Goal: Task Accomplishment & Management: Use online tool/utility

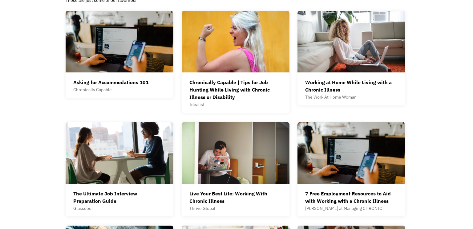
scroll to position [185, 0]
click at [20, 98] on div "All resources These are just some of our favorites! All Resume Interview Asking…" at bounding box center [236, 165] width 473 height 390
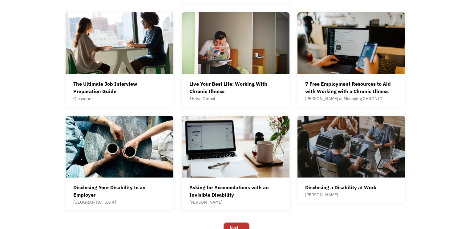
scroll to position [296, 0]
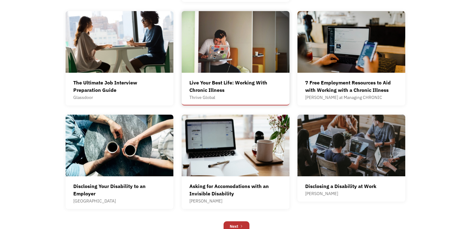
click at [268, 79] on div "Live Your Best Life: Working With Chronic Illness" at bounding box center [235, 86] width 92 height 15
click at [473, 54] on div "All resources These are just some of our favorites! All Resume Interview Asking…" at bounding box center [236, 54] width 473 height 390
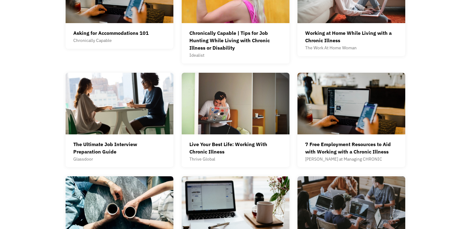
scroll to position [234, 0]
click at [333, 117] on img at bounding box center [352, 104] width 108 height 62
click at [14, 37] on div "All resources These are just some of our favorites! All Resume Interview Asking…" at bounding box center [236, 116] width 473 height 390
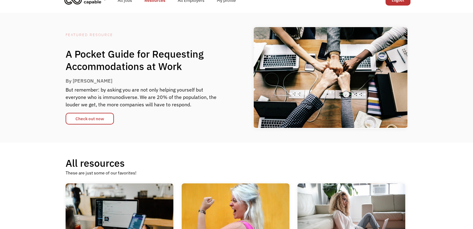
scroll to position [0, 0]
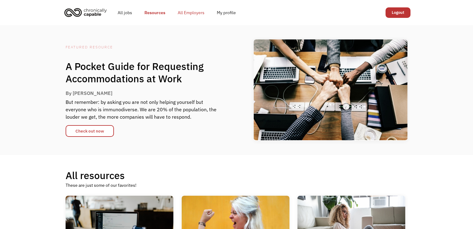
click at [199, 15] on link "All Employers" at bounding box center [191, 13] width 39 height 20
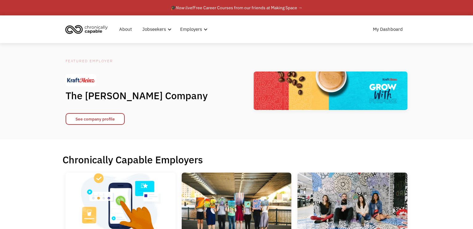
click at [39, 91] on div "Featured Employer The Kraft Heinz Company See company profile" at bounding box center [236, 91] width 473 height 96
click at [225, 7] on div "🎓 Now live! Free Career Courses from our friends at Making Space →" at bounding box center [237, 7] width 132 height 7
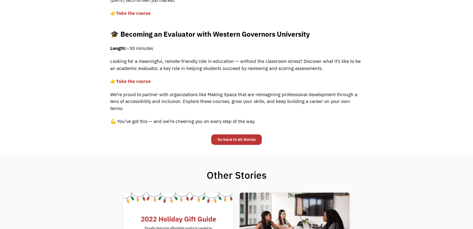
scroll to position [382, 0]
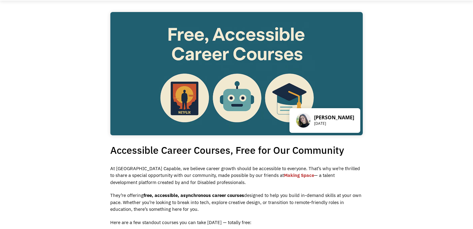
scroll to position [0, 0]
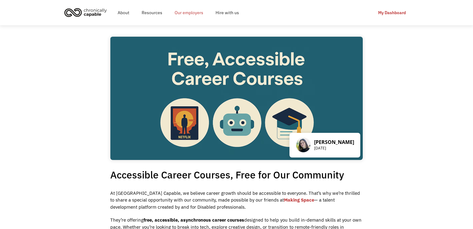
click at [190, 14] on link "Our employers" at bounding box center [189, 13] width 41 height 20
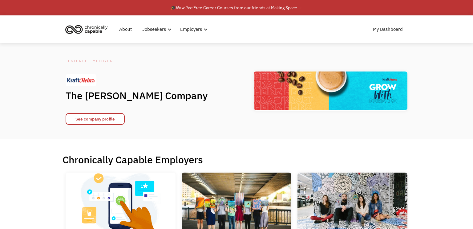
click at [193, 90] on h1 "The [PERSON_NAME] Company" at bounding box center [143, 95] width 154 height 12
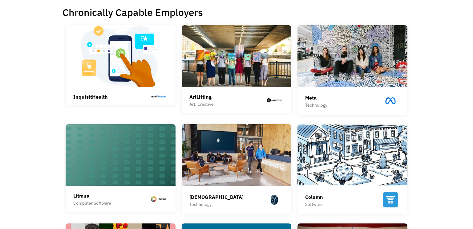
scroll to position [148, 0]
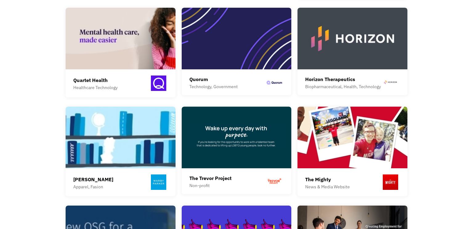
scroll to position [481, 0]
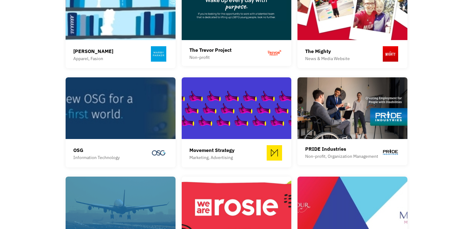
scroll to position [604, 0]
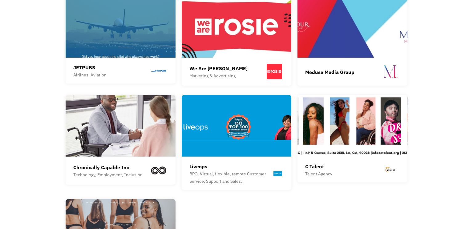
scroll to position [776, 0]
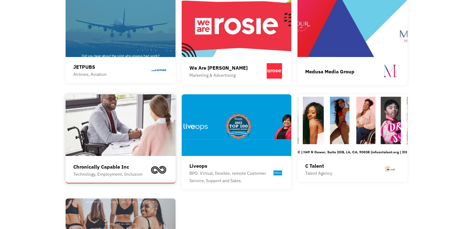
click at [115, 163] on div "Chronically Capable Inc" at bounding box center [107, 166] width 69 height 7
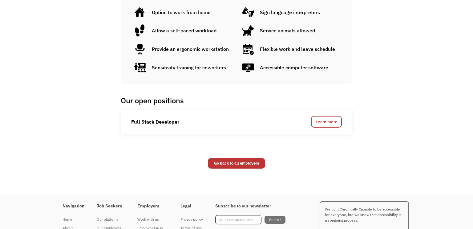
scroll to position [271, 0]
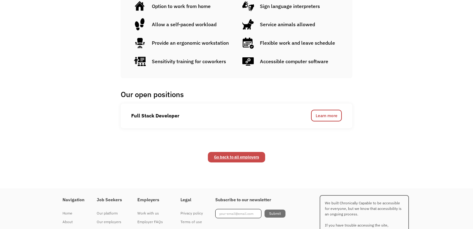
click at [235, 157] on link "Go back to all employers" at bounding box center [236, 157] width 57 height 10
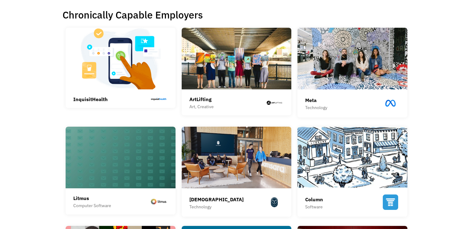
scroll to position [136, 0]
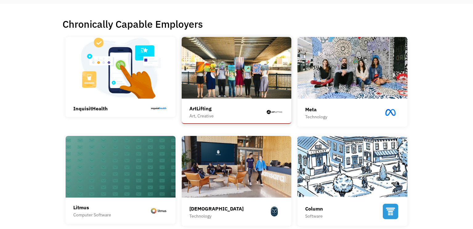
click at [260, 103] on div "ArtLifting Art, Creative ArtLifting is a social enterprise that connects corpor…" at bounding box center [236, 113] width 95 height 22
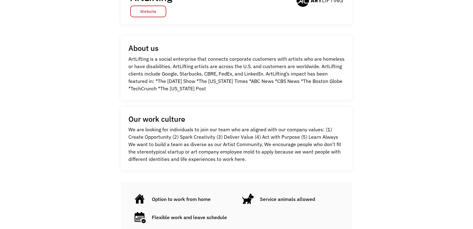
scroll to position [148, 0]
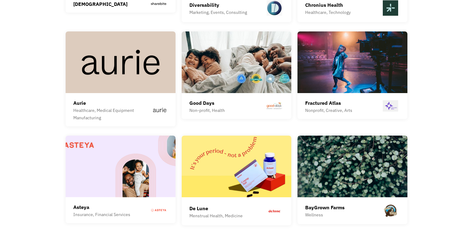
scroll to position [1545, 0]
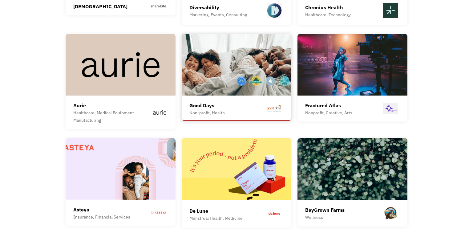
click at [243, 71] on img at bounding box center [237, 65] width 110 height 62
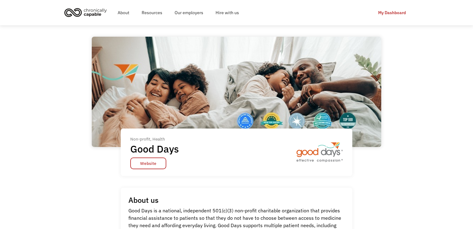
click at [92, 159] on div "Non-profit, Health Good Days Website Non-profit, Health Good Days Website" at bounding box center [237, 116] width 290 height 158
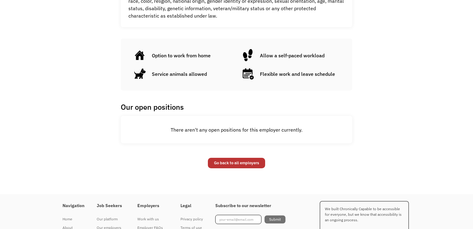
scroll to position [357, 0]
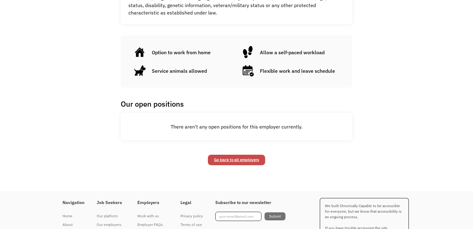
click at [232, 161] on link "Go back to all employers" at bounding box center [236, 160] width 57 height 10
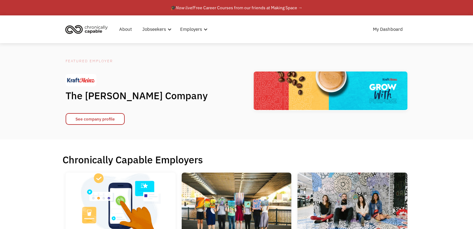
click at [198, 121] on div "See company profile" at bounding box center [143, 115] width 154 height 18
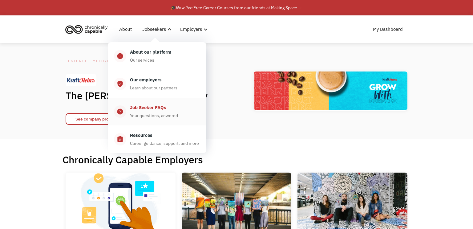
click at [151, 111] on div "Job Seeker FAQs" at bounding box center [148, 107] width 36 height 7
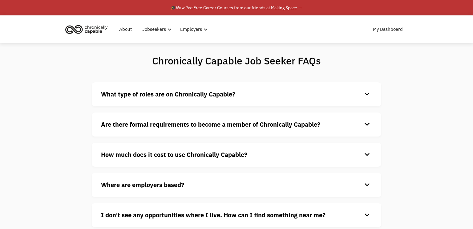
click at [224, 94] on strong "What type of roles are on Chronically Capable?" at bounding box center [168, 94] width 134 height 8
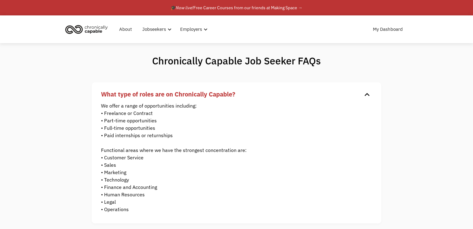
click at [233, 94] on strong "What type of roles are on Chronically Capable?" at bounding box center [168, 94] width 134 height 8
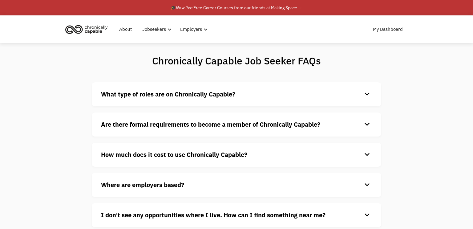
click at [124, 153] on strong "How much does it cost to use Chronically Capable?" at bounding box center [174, 154] width 146 height 8
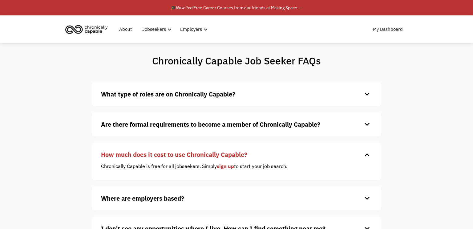
click at [124, 153] on strong "How much does it cost to use Chronically Capable?" at bounding box center [174, 154] width 146 height 8
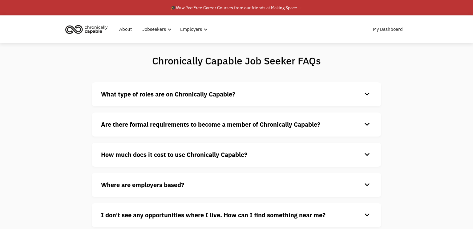
click at [62, 159] on div "Chronically Capable Job Seeker FAQs What type of roles are on Chronically Capab…" at bounding box center [236, 147] width 473 height 209
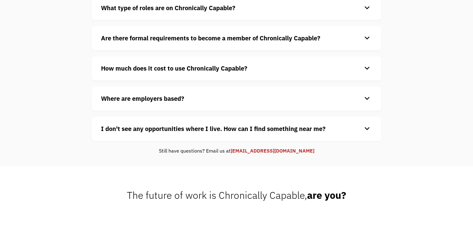
scroll to position [99, 0]
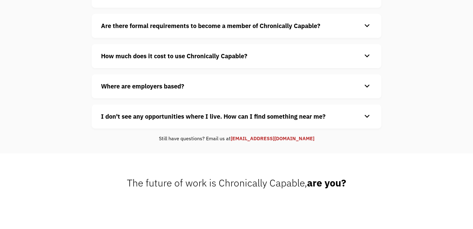
click at [167, 118] on strong "I don't see any opportunities where I live. How can I find something near me?" at bounding box center [213, 116] width 225 height 8
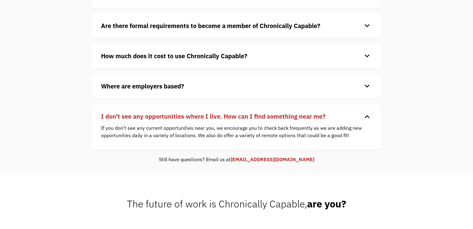
click at [236, 115] on strong "I don't see any opportunities where I live. How can I find something near me?" at bounding box center [213, 116] width 225 height 8
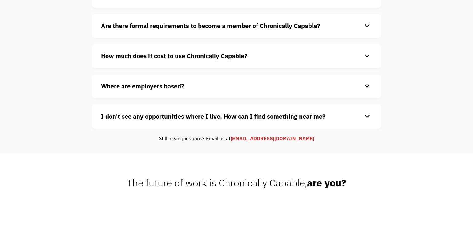
click at [78, 96] on div "Chronically Capable Job Seeker FAQs What type of roles are on Chronically Capab…" at bounding box center [236, 49] width 473 height 209
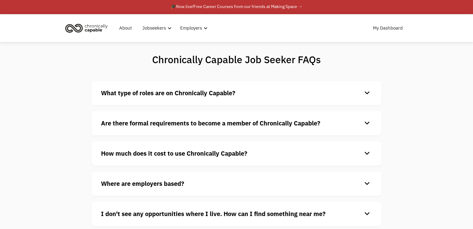
scroll to position [0, 0]
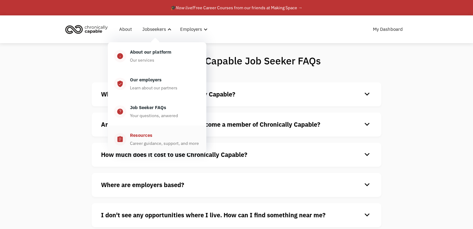
click at [141, 136] on div "Resources" at bounding box center [141, 135] width 22 height 7
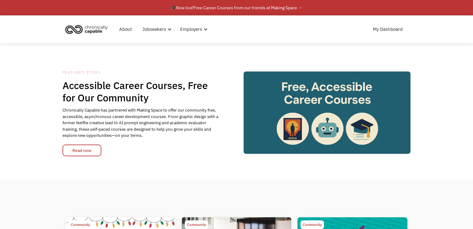
click at [207, 55] on div "Featured Story Accessible Career Courses, Free for Our Community Chronically Ca…" at bounding box center [236, 111] width 473 height 136
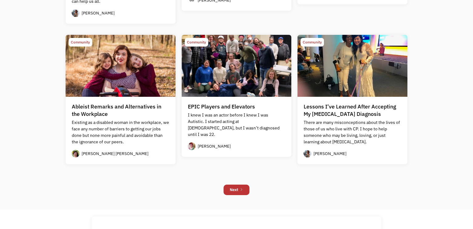
scroll to position [530, 0]
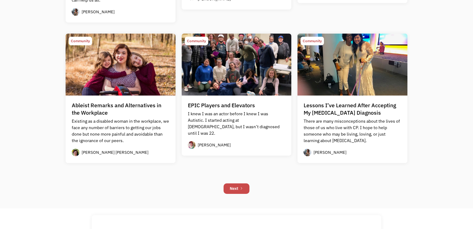
click at [234, 192] on link "Next" at bounding box center [237, 188] width 26 height 10
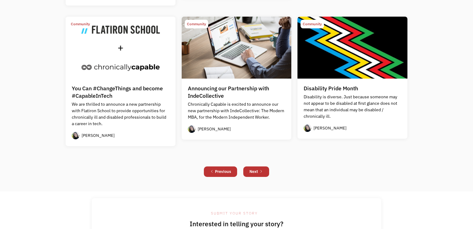
scroll to position [530, 0]
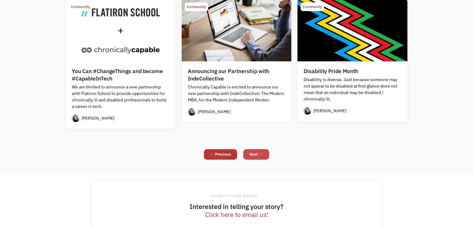
click at [258, 157] on link "Next" at bounding box center [256, 154] width 26 height 10
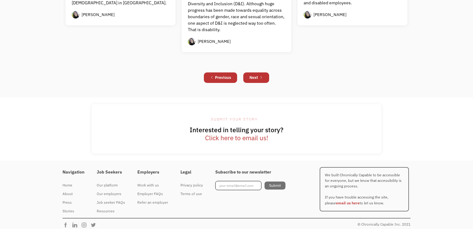
scroll to position [638, 0]
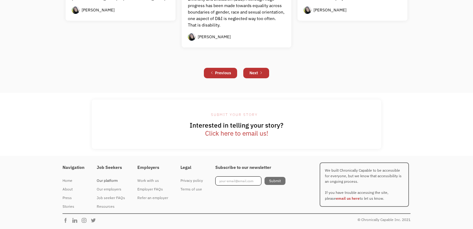
click at [108, 182] on div "Our platform" at bounding box center [111, 180] width 28 height 7
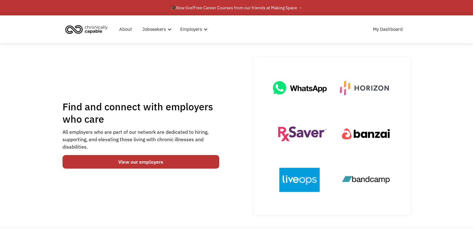
click at [237, 122] on div "Find and connect with employers who care All employers who are part of our netw…" at bounding box center [237, 135] width 348 height 157
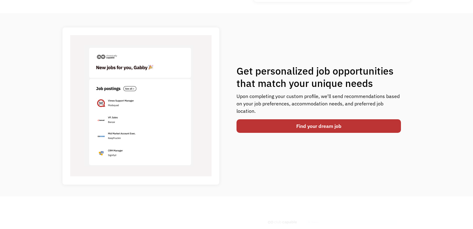
scroll to position [222, 0]
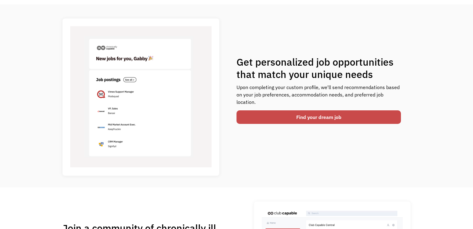
click at [299, 116] on link "Find your dream job" at bounding box center [319, 117] width 165 height 14
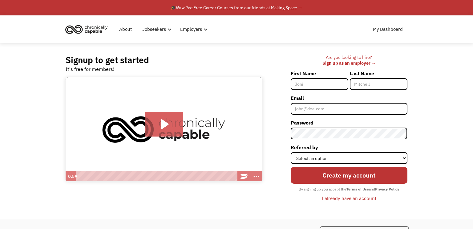
click at [332, 200] on div "I already have an account" at bounding box center [349, 197] width 55 height 7
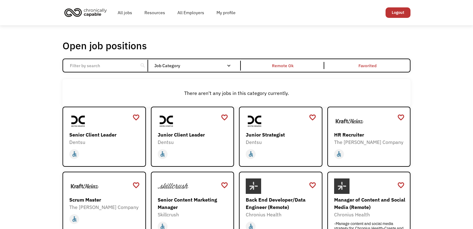
click at [145, 83] on div "There aren't any jobs in this category currently." at bounding box center [237, 92] width 348 height 27
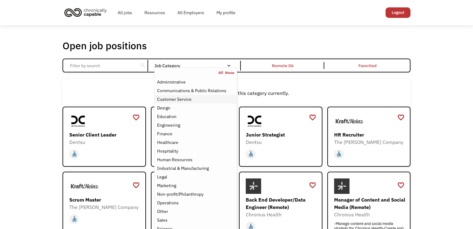
click at [199, 103] on link "Customer Service" at bounding box center [196, 99] width 82 height 9
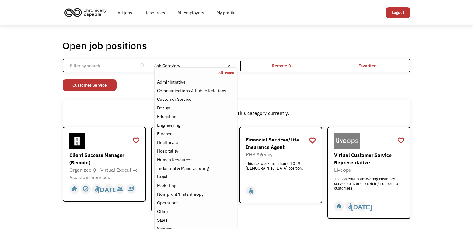
click at [264, 92] on div "Non-profit/Philanthropy Other Transportation Technology Science Sales Operation…" at bounding box center [237, 85] width 348 height 13
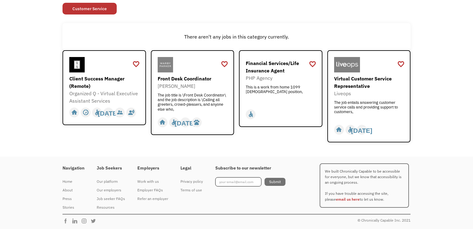
scroll to position [77, 0]
click at [198, 88] on div "[PERSON_NAME]" at bounding box center [193, 85] width 71 height 7
click at [356, 85] on div "Virtual Customer Service Representative" at bounding box center [369, 82] width 71 height 15
click at [164, 28] on div "There aren't any jobs in this category currently." at bounding box center [237, 36] width 348 height 27
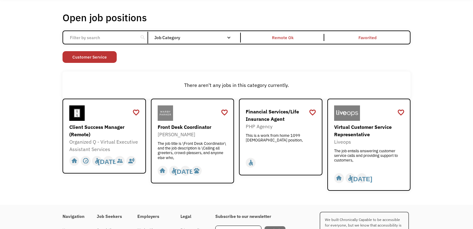
scroll to position [27, 0]
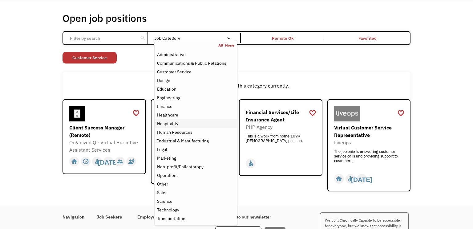
click at [175, 126] on div "Hospitality" at bounding box center [167, 123] width 21 height 7
click at [174, 181] on div "Other" at bounding box center [195, 183] width 77 height 7
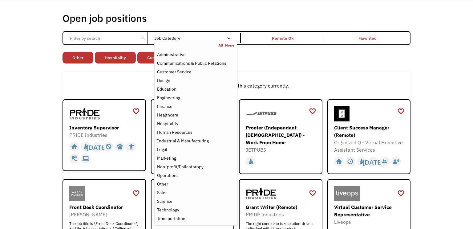
click at [382, 88] on div "There aren't any jobs in this category currently." at bounding box center [237, 85] width 342 height 7
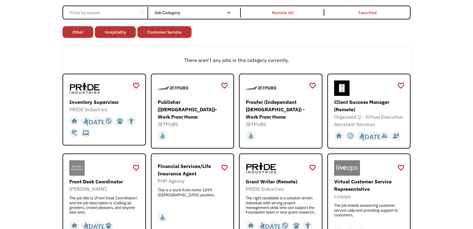
scroll to position [64, 0]
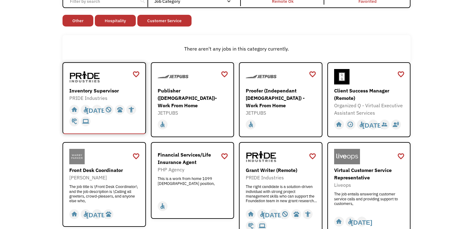
click at [78, 89] on div "Inventory Supervisor" at bounding box center [104, 90] width 71 height 7
click at [256, 36] on div "There aren't any jobs in this category currently." at bounding box center [237, 48] width 348 height 27
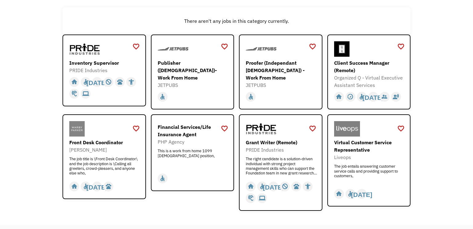
scroll to position [138, 0]
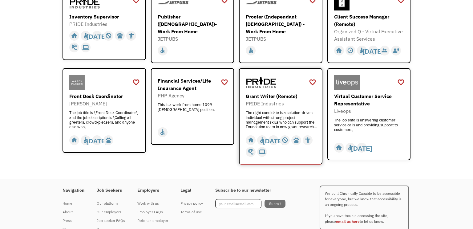
click at [284, 93] on div "Grant Writer (Remote)" at bounding box center [281, 95] width 71 height 7
click at [48, 111] on div "Open job positions You have X liked items Search search Filter by category Admi…" at bounding box center [236, 33] width 473 height 292
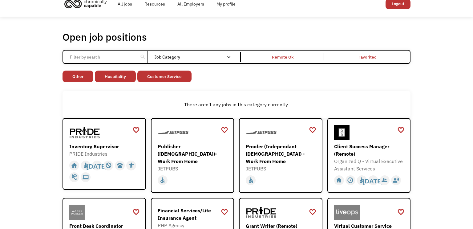
scroll to position [0, 0]
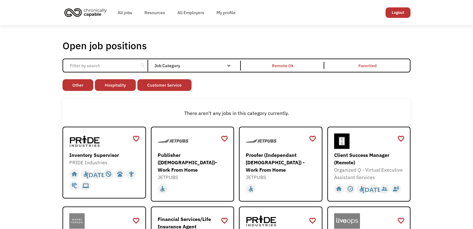
click at [190, 71] on div "search Filter by category Administration Communications & Public Relations Cust…" at bounding box center [237, 66] width 348 height 14
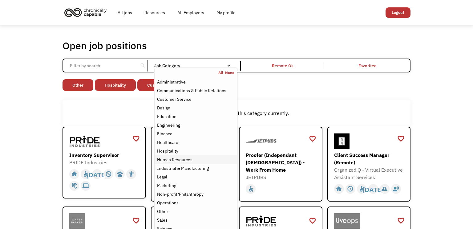
click at [177, 161] on div "Human Resources" at bounding box center [174, 159] width 35 height 7
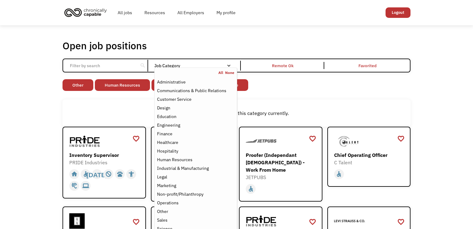
click at [271, 117] on div "There aren't any jobs in this category currently." at bounding box center [237, 113] width 348 height 27
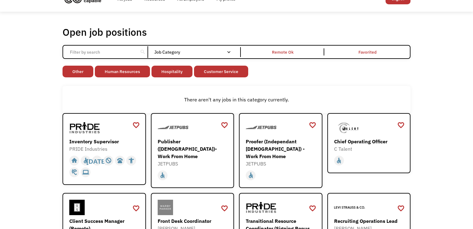
scroll to position [12, 0]
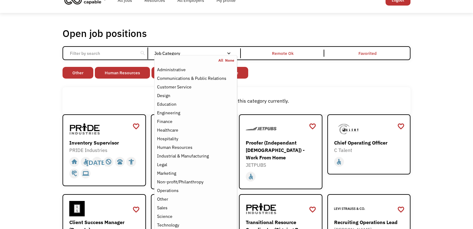
click at [221, 61] on link "All" at bounding box center [221, 60] width 7 height 5
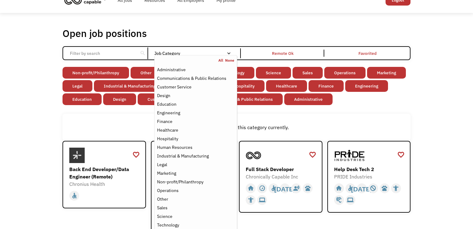
click at [230, 52] on div "Email Form" at bounding box center [229, 53] width 4 height 4
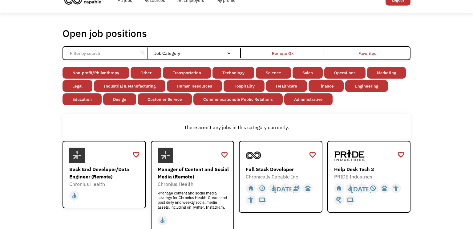
click at [132, 120] on div "There aren't any jobs in this category currently." at bounding box center [237, 127] width 348 height 27
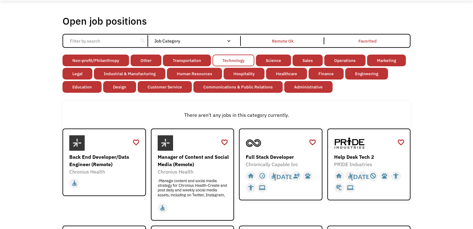
click at [241, 59] on link "Technology" at bounding box center [234, 61] width 42 height 12
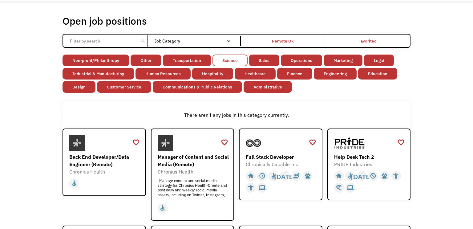
click at [229, 57] on link "Science" at bounding box center [230, 61] width 35 height 12
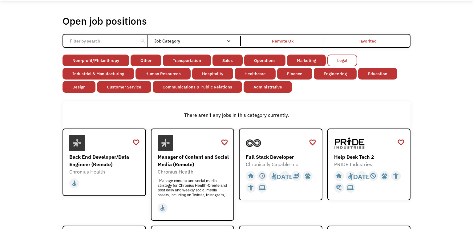
click at [338, 62] on link "Legal" at bounding box center [343, 61] width 30 height 12
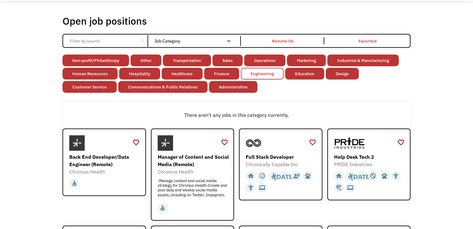
click at [274, 75] on link "Engineering" at bounding box center [262, 74] width 43 height 12
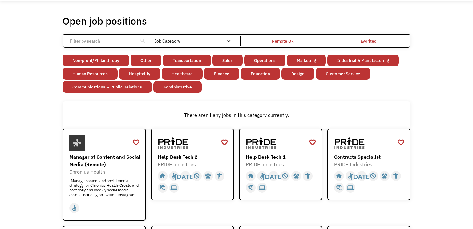
click at [238, 93] on div "Non-profit/Philanthropy Other Transportation Technology Science Sales Operation…" at bounding box center [237, 75] width 348 height 40
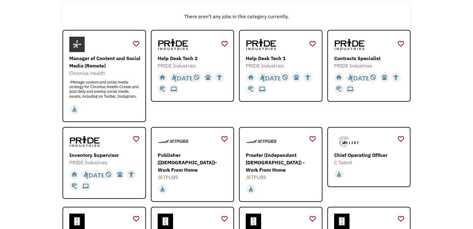
scroll to position [136, 0]
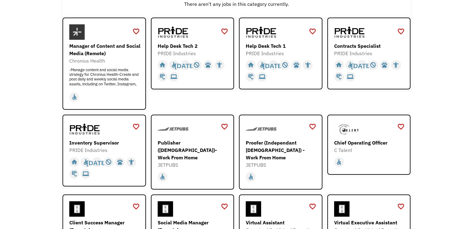
click at [231, 103] on div "favorite_border favorite Saving Help Desk Tech 2 PRIDE Industries https://jobs.…" at bounding box center [192, 64] width 83 height 92
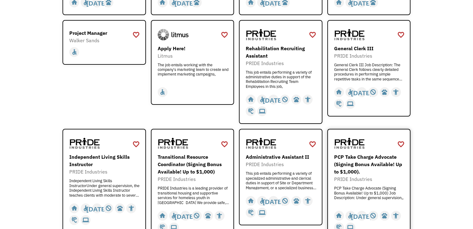
scroll to position [674, 0]
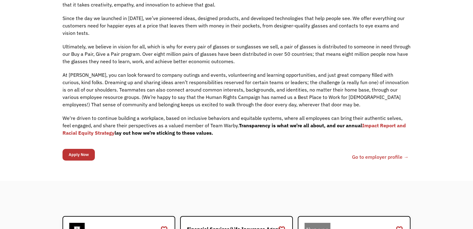
scroll to position [444, 0]
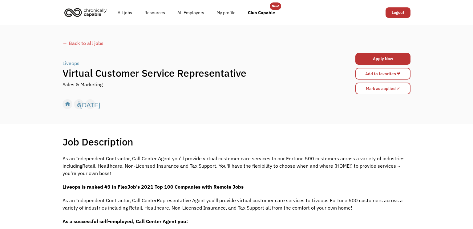
click at [158, 138] on div "Job Description Filter using keywords Search" at bounding box center [237, 142] width 348 height 12
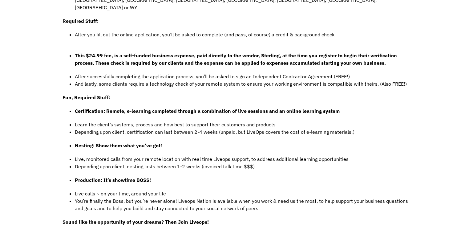
scroll to position [407, 0]
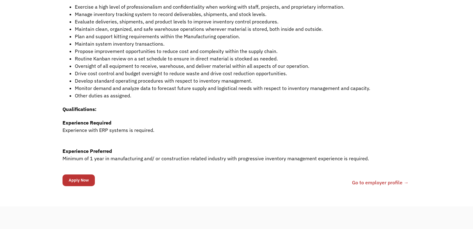
scroll to position [197, 0]
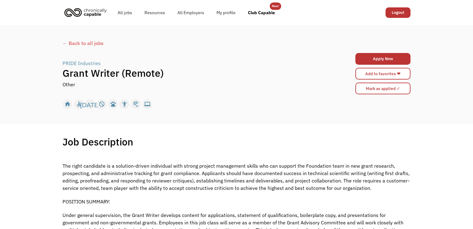
click at [237, 139] on div "Job Description Filter using keywords Search" at bounding box center [237, 142] width 348 height 12
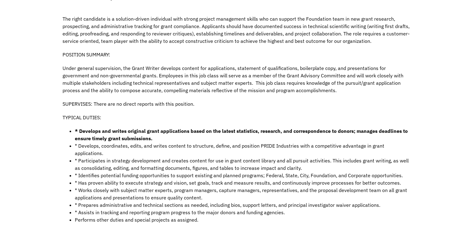
scroll to position [148, 0]
